Goal: Information Seeking & Learning: Learn about a topic

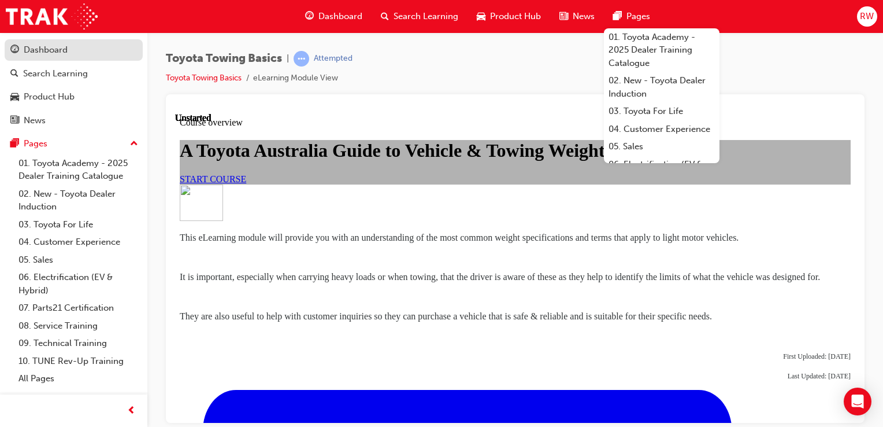
click at [42, 47] on div "Dashboard" at bounding box center [46, 49] width 44 height 13
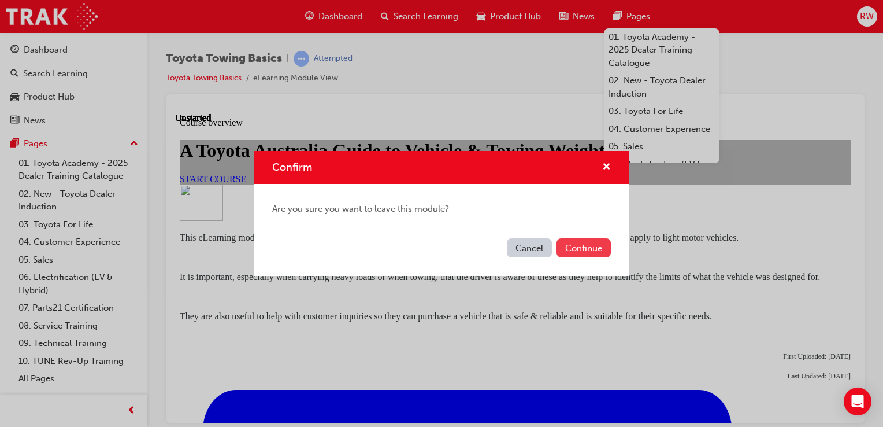
click at [585, 241] on button "Continue" at bounding box center [584, 247] width 54 height 19
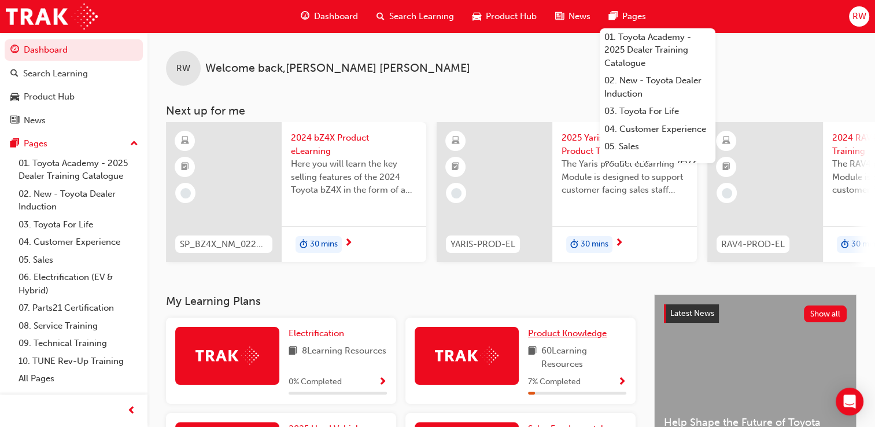
click at [552, 337] on span "Product Knowledge" at bounding box center [567, 333] width 79 height 10
